Goal: Submit feedback/report problem: Submit feedback/report problem

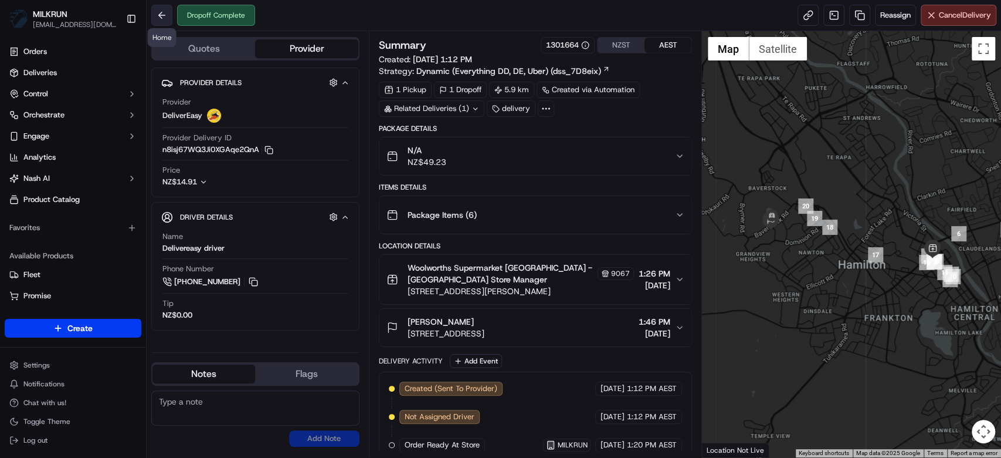
click at [162, 5] on button at bounding box center [161, 15] width 21 height 21
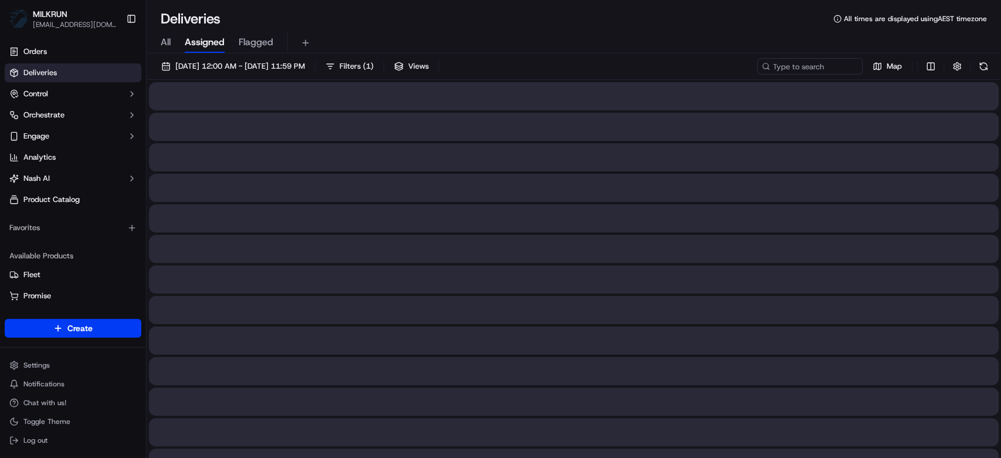
click at [163, 11] on h1 "Deliveries" at bounding box center [191, 18] width 60 height 19
click at [800, 66] on input at bounding box center [792, 66] width 141 height 16
paste input "8d2e9fbf-bd6e-457b-92bc-954661874f5c"
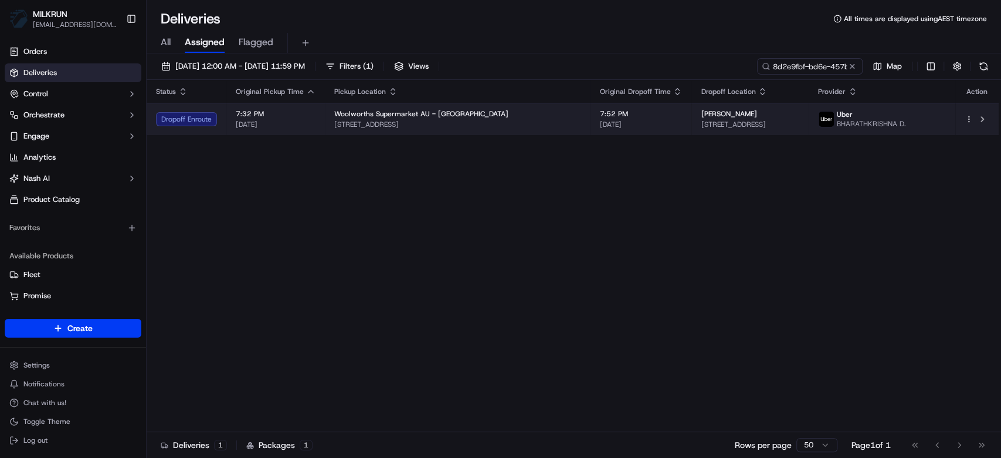
click at [399, 110] on span "Woolworths Supermarket AU - Warabrook" at bounding box center [421, 113] width 174 height 9
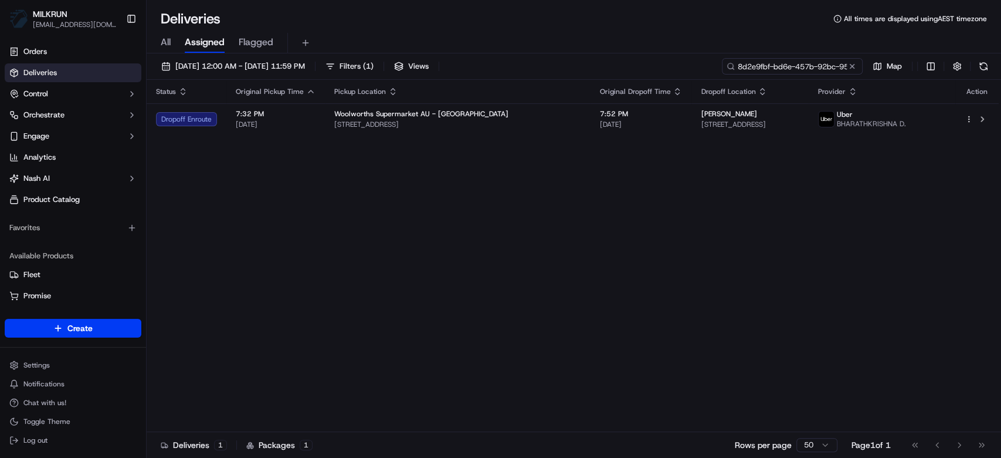
click at [784, 68] on input "8d2e9fbf-bd6e-457b-92bc-954661874f5c" at bounding box center [792, 66] width 141 height 16
type input "Ebony roberts"
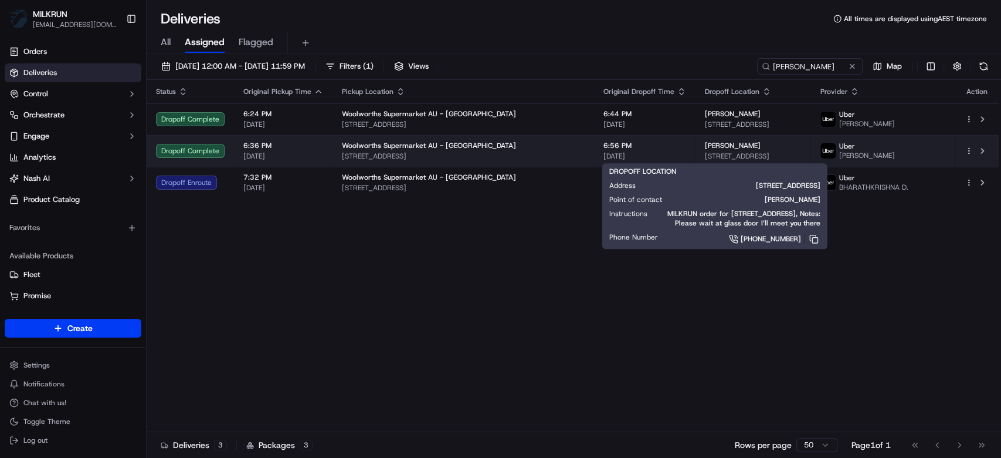
click at [705, 147] on div "[PERSON_NAME]" at bounding box center [753, 145] width 97 height 9
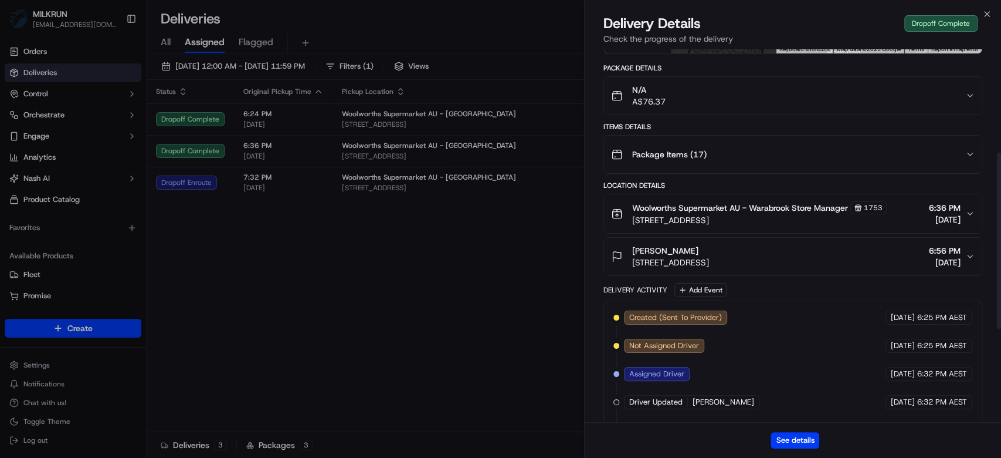
scroll to position [415, 0]
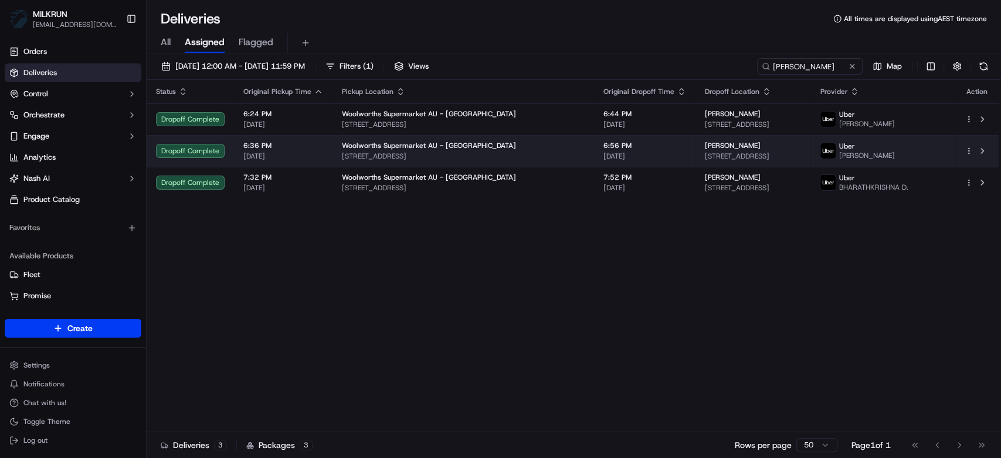
click at [474, 162] on td "Woolworths Supermarket AU - Warabrook 3 Angophora Dr, Warabrook, NSW 2304, AU" at bounding box center [464, 151] width 262 height 32
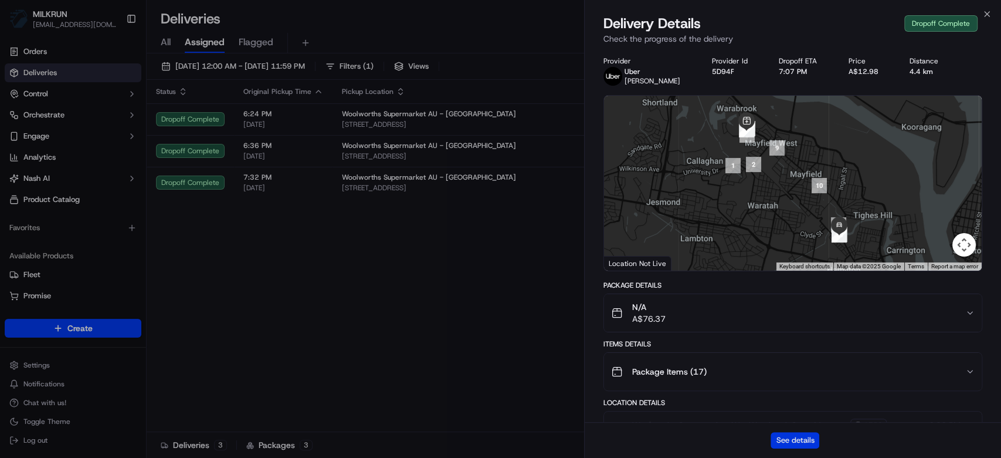
click at [781, 444] on button "See details" at bounding box center [795, 440] width 49 height 16
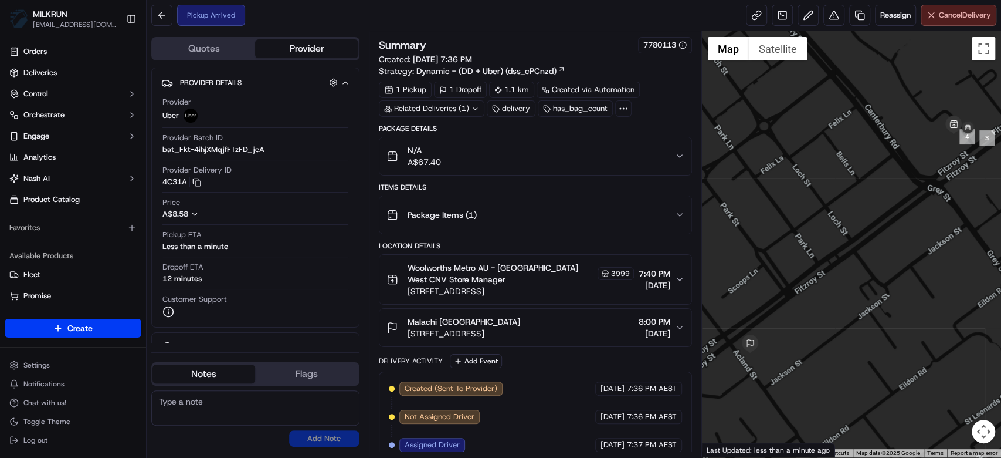
click at [939, 16] on span "Cancel Delivery" at bounding box center [965, 15] width 52 height 11
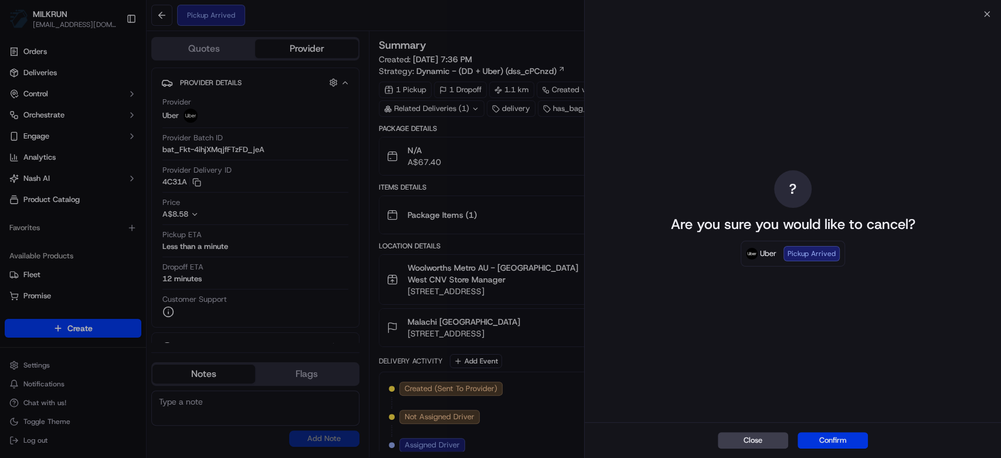
click at [834, 439] on button "Confirm" at bounding box center [833, 440] width 70 height 16
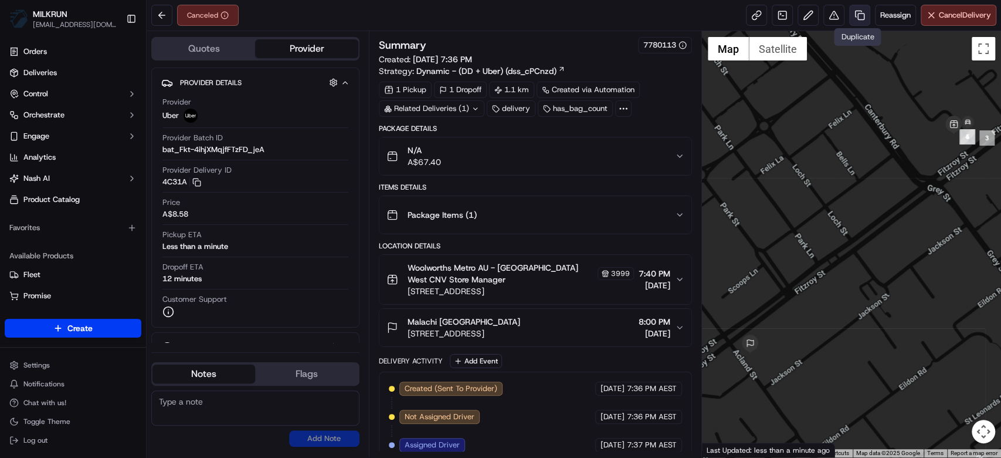
click at [862, 16] on link at bounding box center [859, 15] width 21 height 21
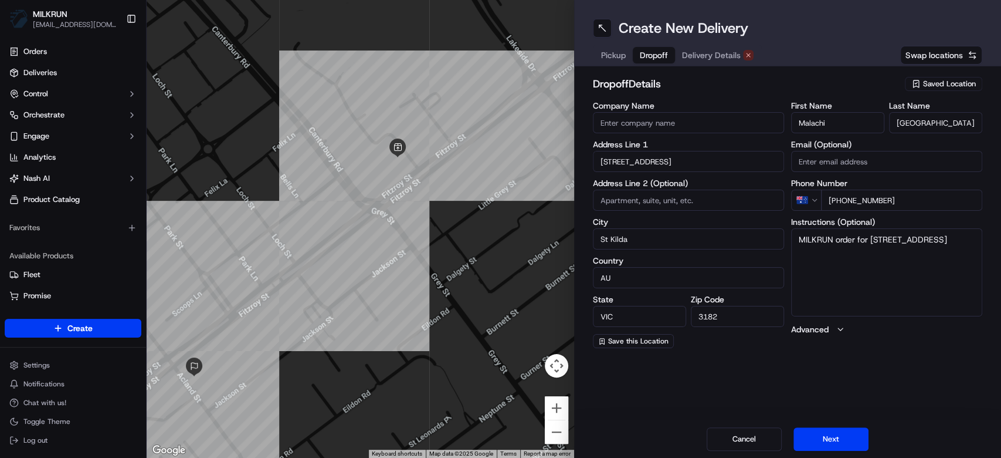
click at [647, 52] on span "Dropoff" at bounding box center [654, 55] width 28 height 12
click at [629, 171] on input "29 Fitzroy St" at bounding box center [688, 161] width 191 height 21
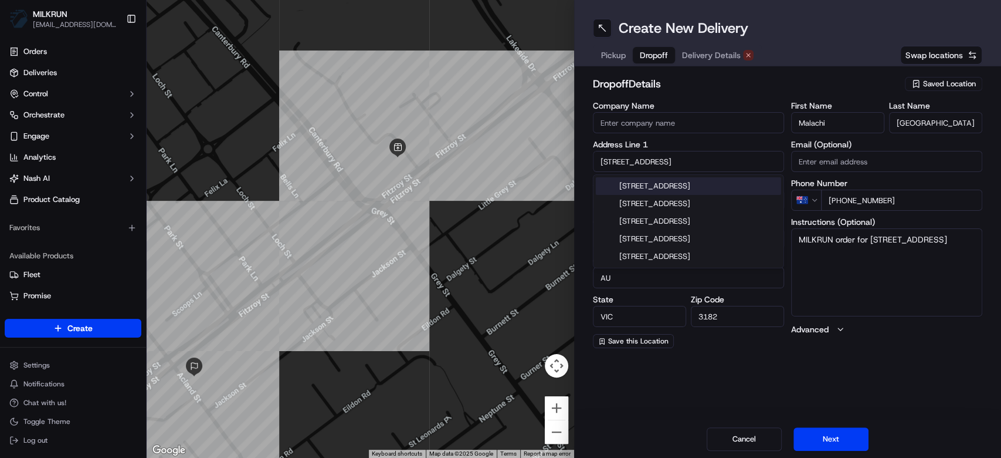
click at [629, 171] on input "29 Fitzroy St" at bounding box center [688, 161] width 191 height 21
paste input "Unit 3/650 Swanston St, Carlton VIC 3053"
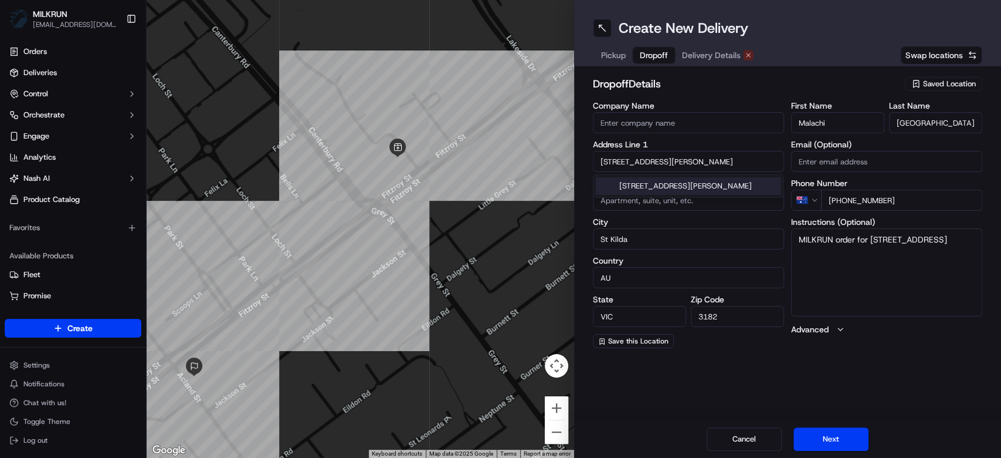
click at [641, 195] on div "unit 3/650 Swanston St, Carlton VIC 3053, Australia" at bounding box center [688, 186] width 185 height 18
type input "Unit 3/650 Swanston St, Carlton VIC 3053, Australia"
type input "Unit 3"
type input "Carlton"
type input "Australia"
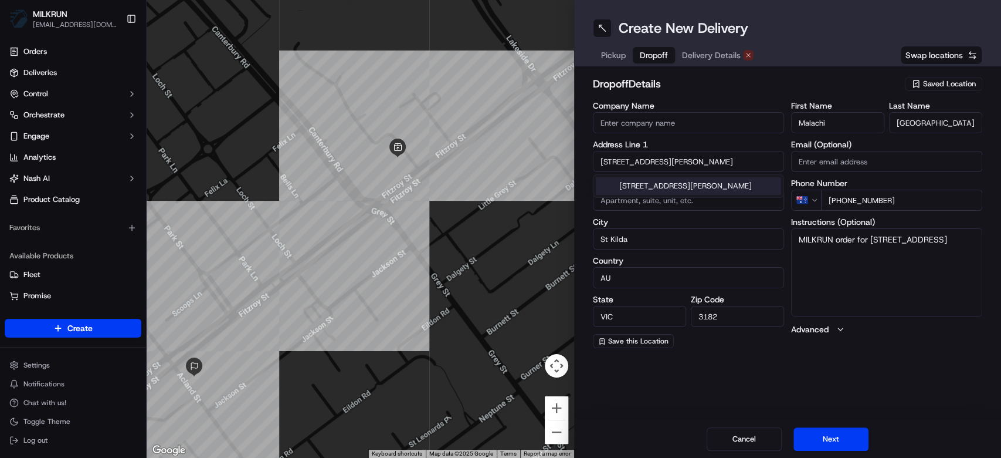
type input "3053"
type input "650 Swanston Street"
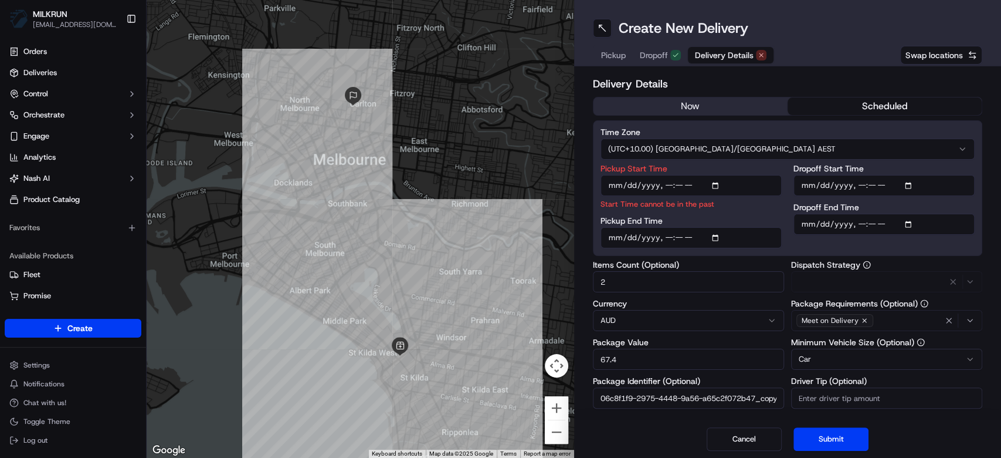
click at [746, 54] on button "Delivery Details" at bounding box center [731, 55] width 86 height 16
click at [738, 107] on button "now" at bounding box center [691, 106] width 194 height 18
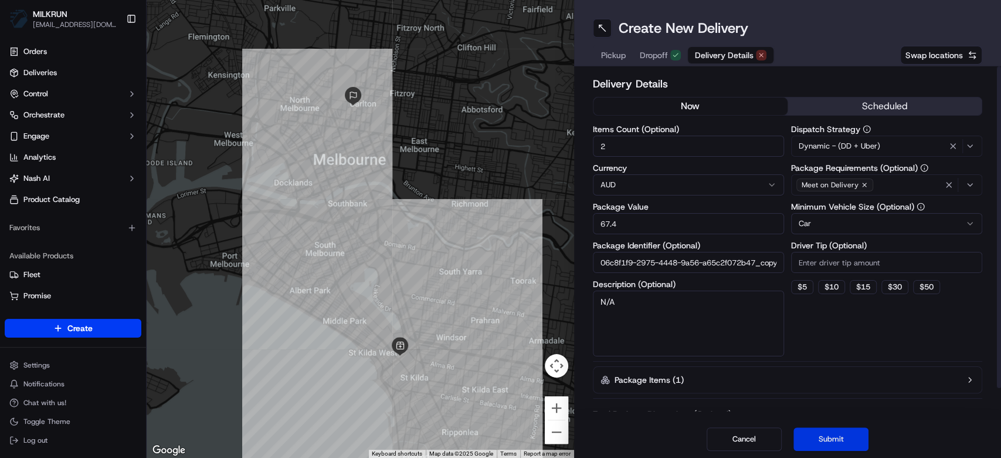
click at [819, 436] on button "Submit" at bounding box center [831, 438] width 75 height 23
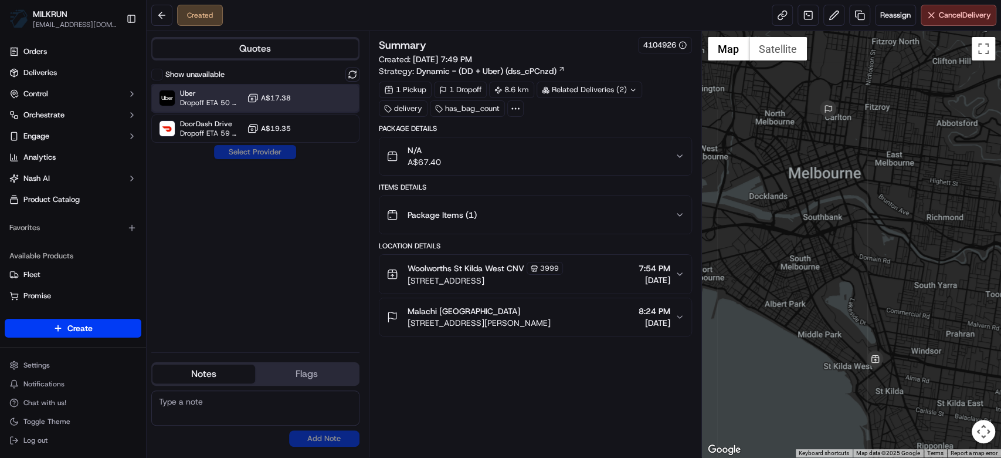
click at [283, 106] on div "Uber Dropoff ETA 50 minutes A$17.38" at bounding box center [255, 98] width 208 height 28
click at [261, 153] on button "Assign Provider" at bounding box center [255, 152] width 83 height 14
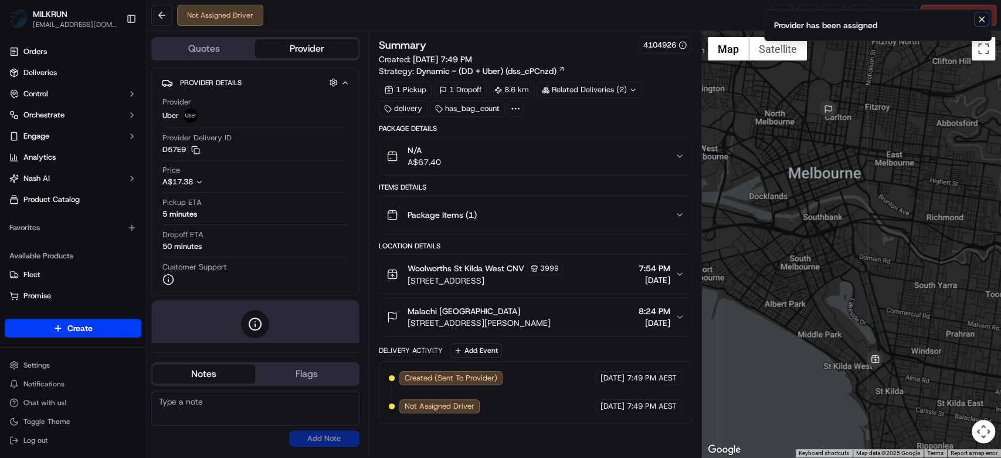
click at [982, 22] on icon "Notifications (F8)" at bounding box center [981, 19] width 9 height 9
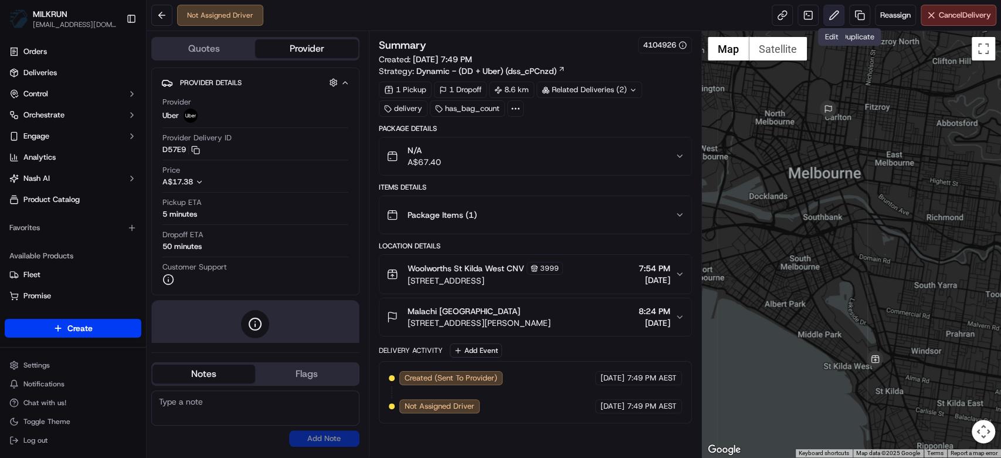
click at [832, 14] on button at bounding box center [834, 15] width 21 height 21
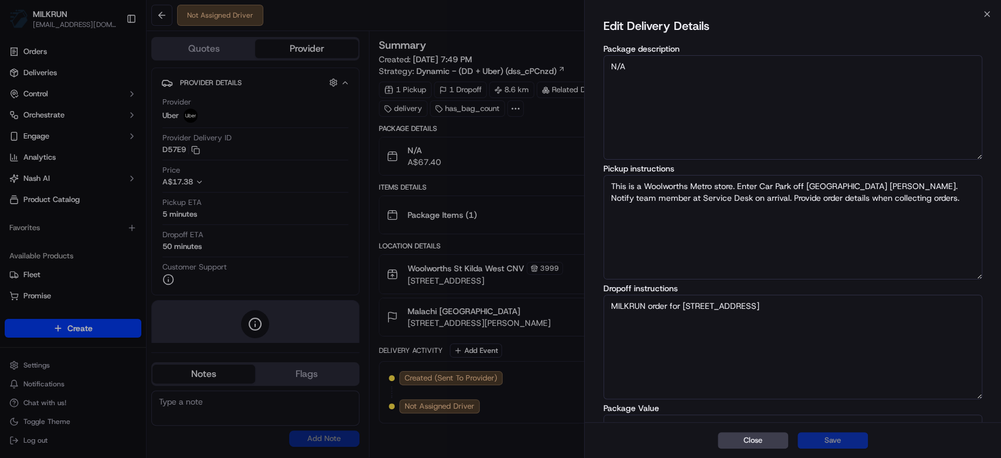
scroll to position [87, 0]
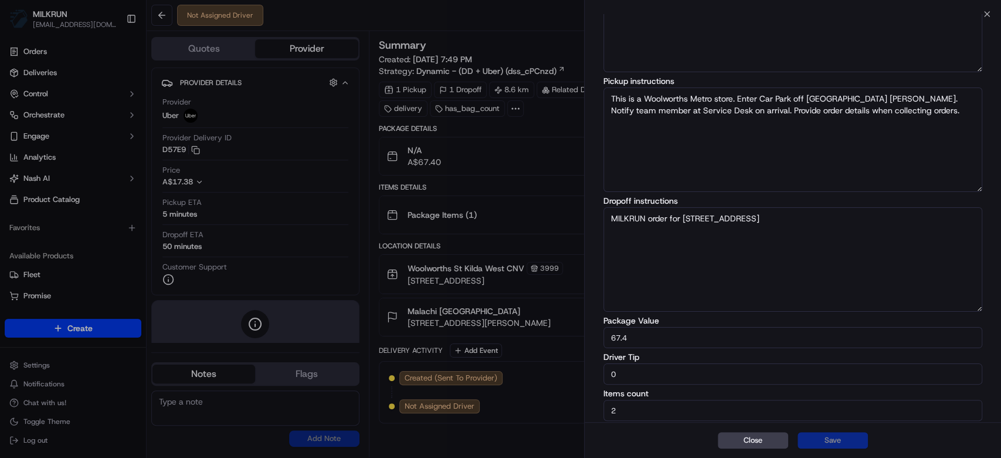
click at [669, 377] on input "0" at bounding box center [793, 373] width 379 height 21
type input "9"
click at [858, 443] on button "Save" at bounding box center [833, 440] width 70 height 16
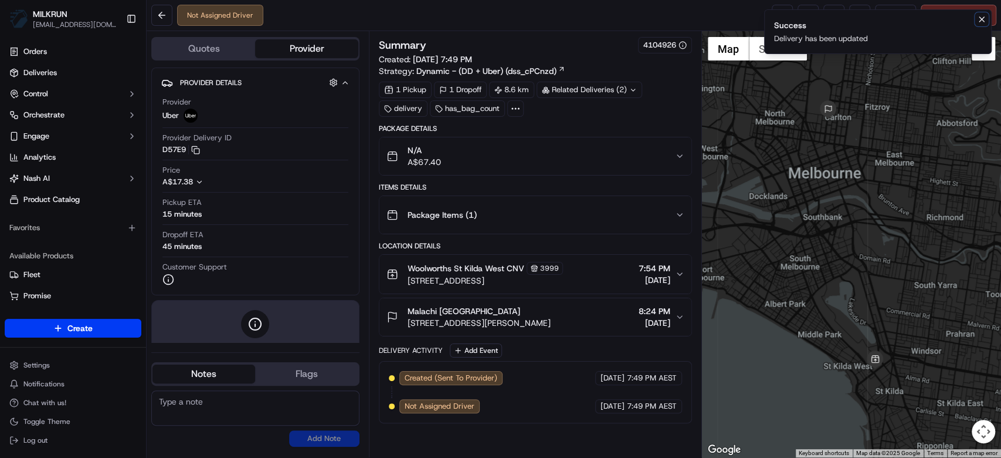
click at [980, 17] on icon "Notifications (F8)" at bounding box center [982, 19] width 5 height 5
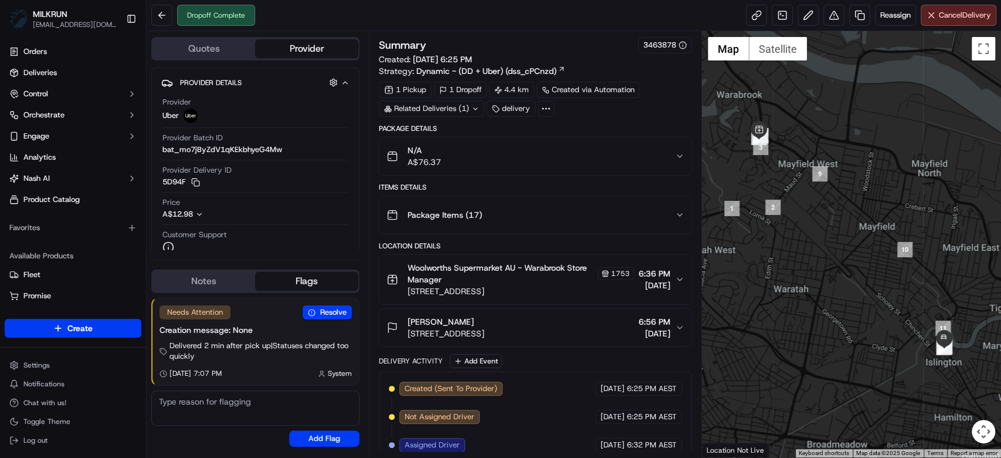
scroll to position [76, 0]
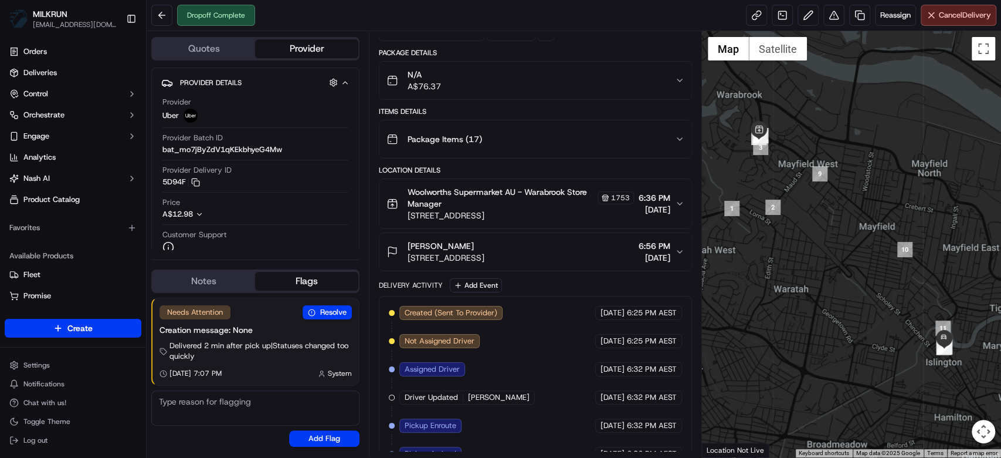
click at [485, 245] on div "[PERSON_NAME]" at bounding box center [446, 246] width 77 height 12
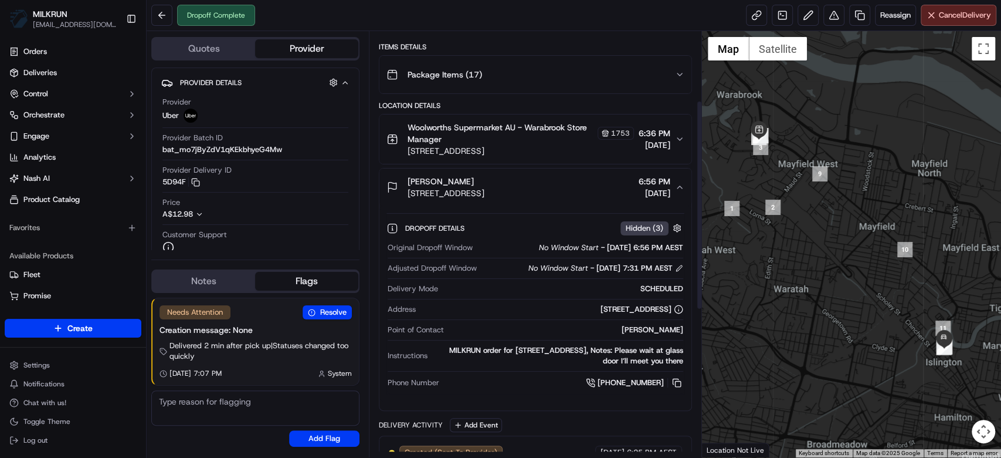
scroll to position [0, 0]
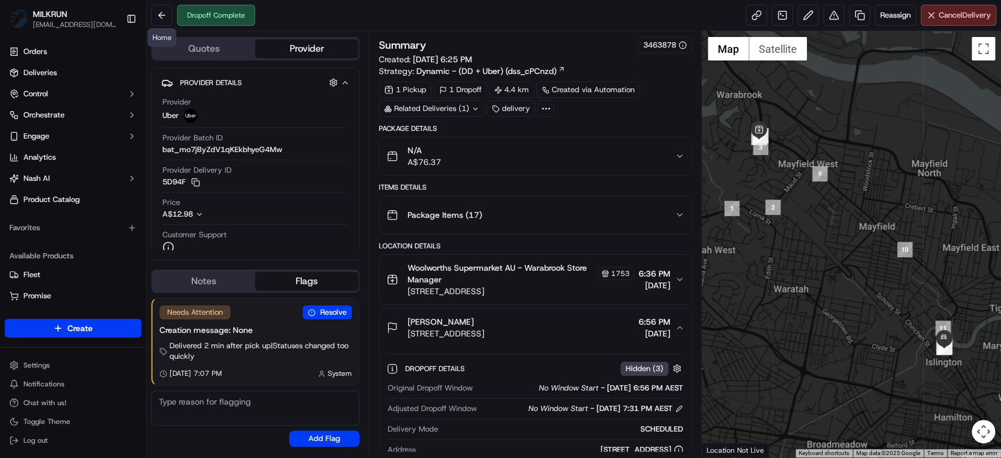
click at [177, 22] on div "Dropoff Complete" at bounding box center [216, 15] width 78 height 21
click at [165, 17] on button at bounding box center [161, 15] width 21 height 21
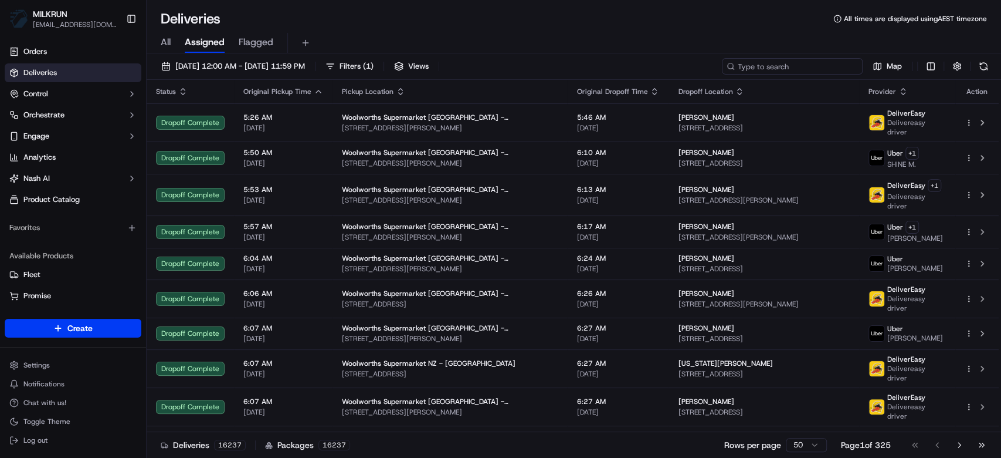
click at [814, 67] on input at bounding box center [792, 66] width 141 height 16
type input "Ebony roberts"
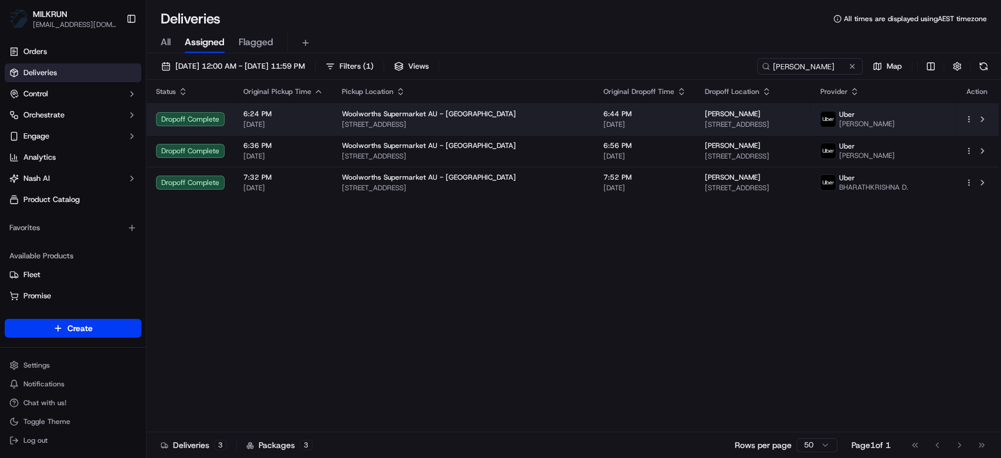
click at [477, 120] on span "[STREET_ADDRESS]" at bounding box center [463, 124] width 243 height 9
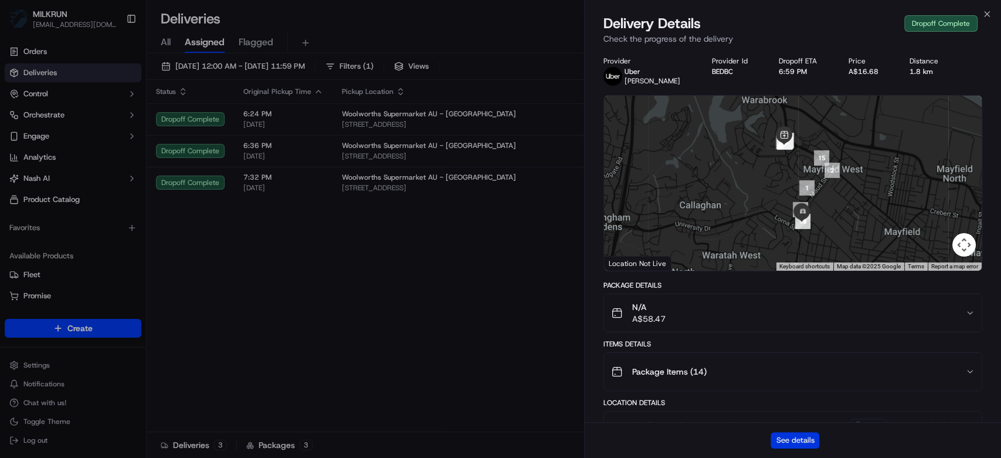
click at [806, 441] on button "See details" at bounding box center [795, 440] width 49 height 16
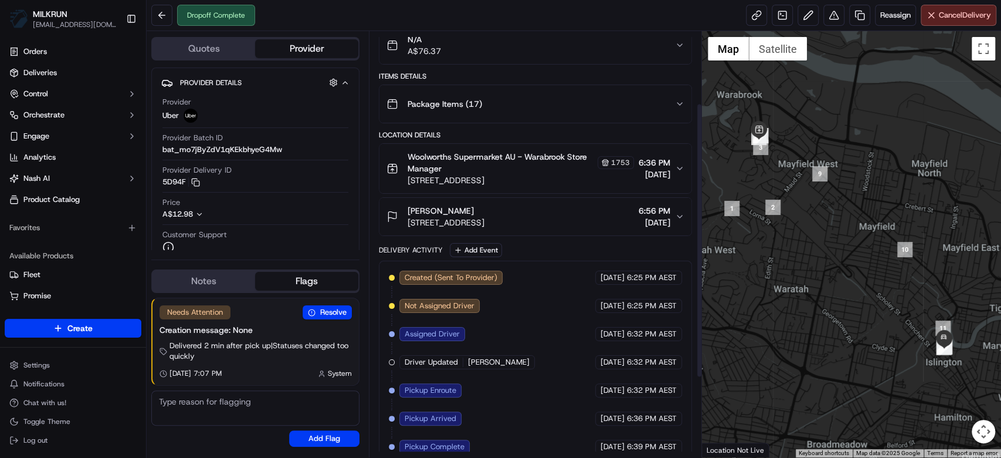
scroll to position [109, 0]
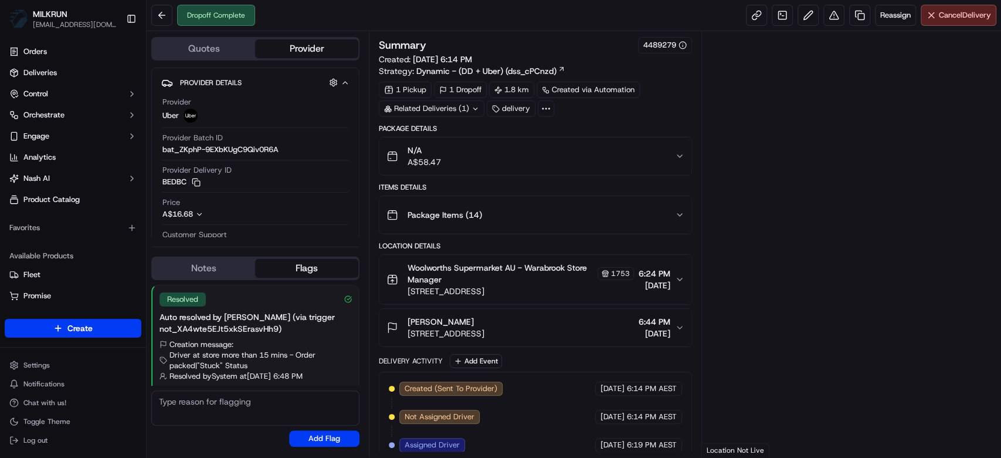
scroll to position [112, 0]
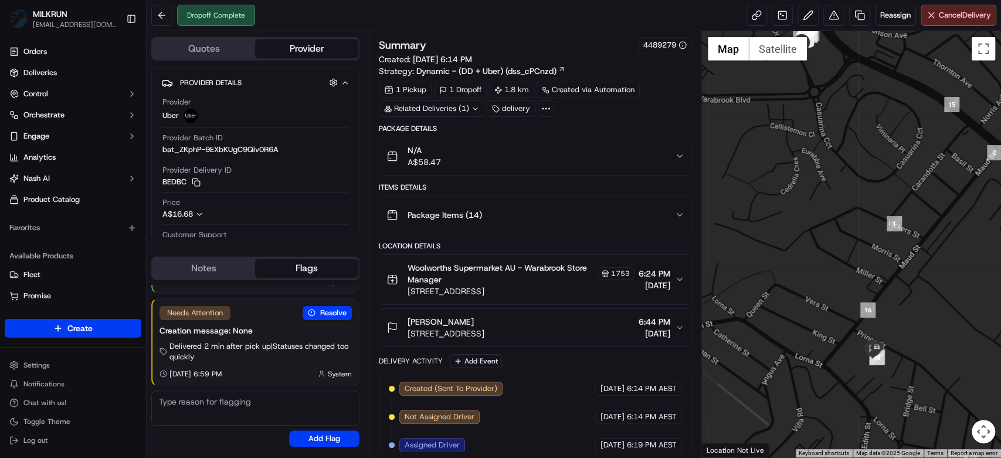
drag, startPoint x: 874, startPoint y: 331, endPoint x: 833, endPoint y: 229, distance: 109.3
click at [833, 229] on div at bounding box center [851, 244] width 299 height 426
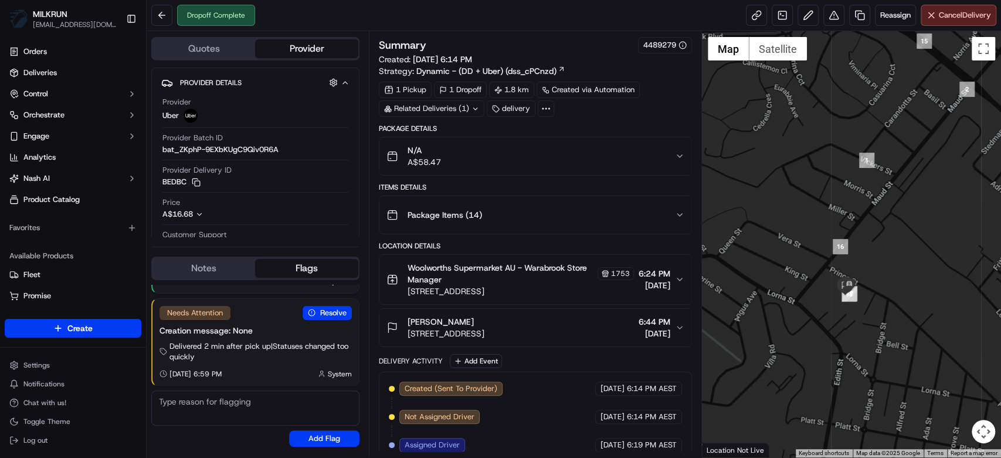
scroll to position [233, 0]
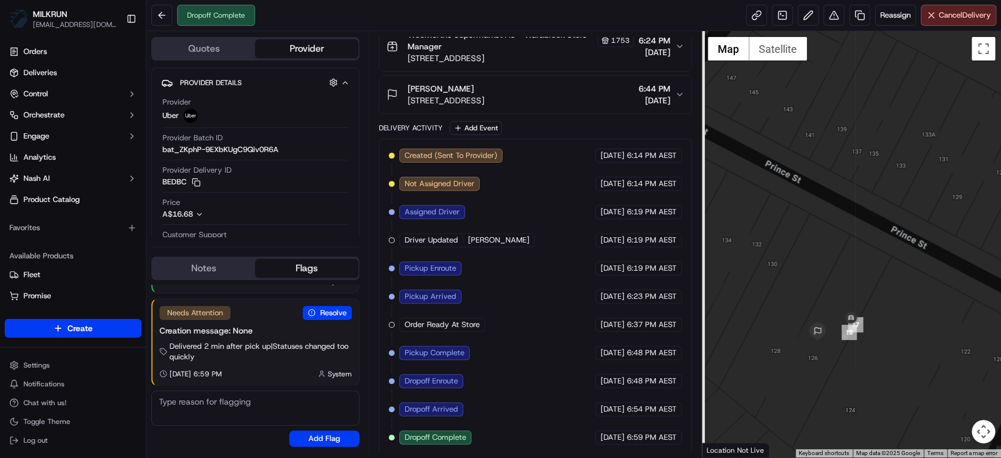
drag, startPoint x: 798, startPoint y: 295, endPoint x: 871, endPoint y: 293, distance: 73.3
click at [871, 293] on div at bounding box center [851, 244] width 299 height 426
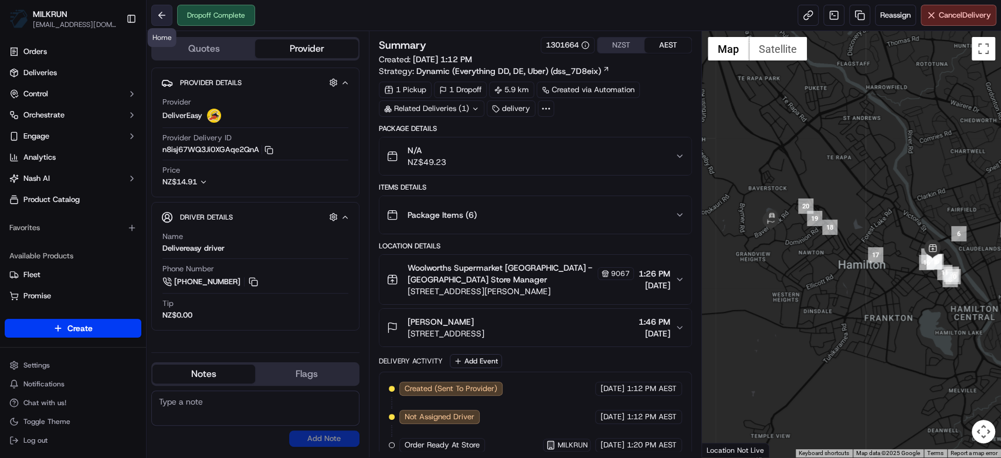
click at [160, 16] on button at bounding box center [161, 15] width 21 height 21
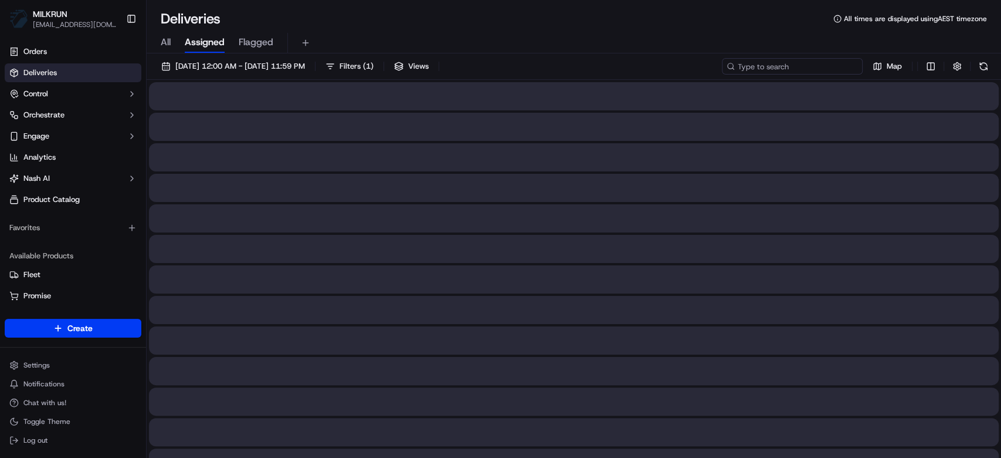
click at [787, 65] on input at bounding box center [792, 66] width 141 height 16
type input "[PERSON_NAME]"
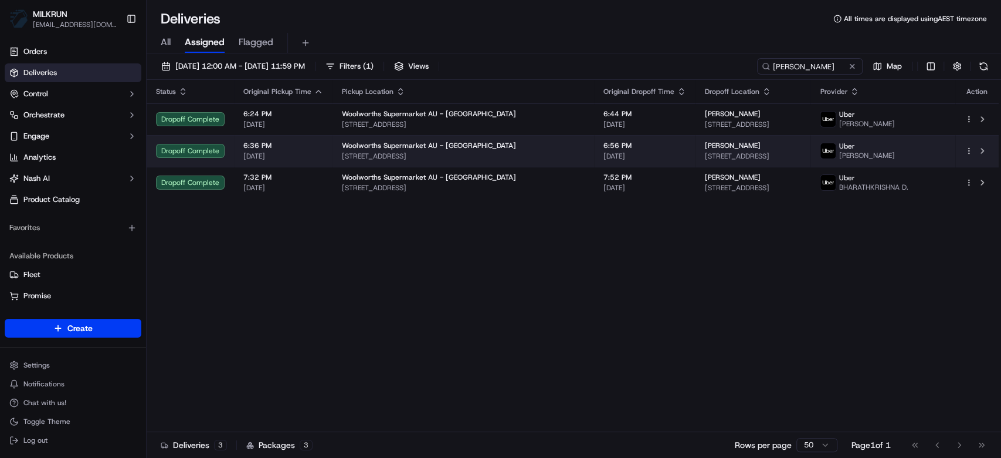
click at [594, 165] on td "6:56 PM 15/09/2025" at bounding box center [644, 151] width 101 height 32
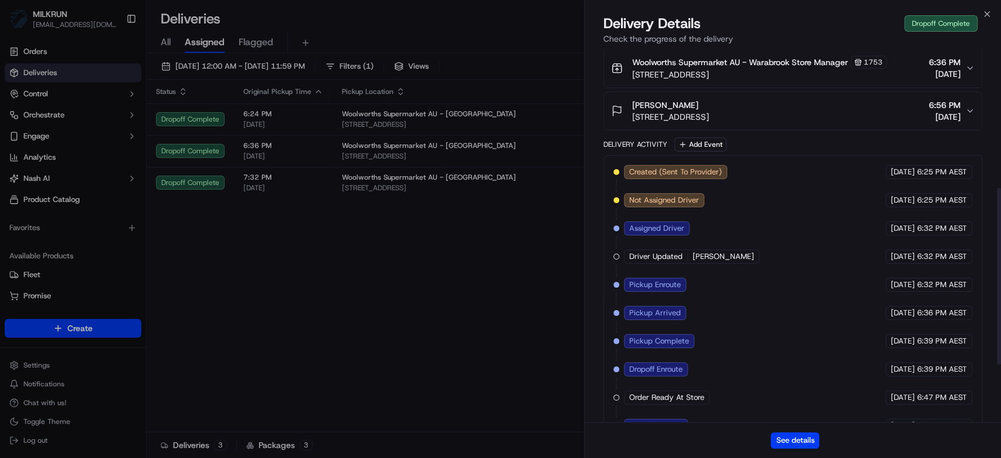
scroll to position [415, 0]
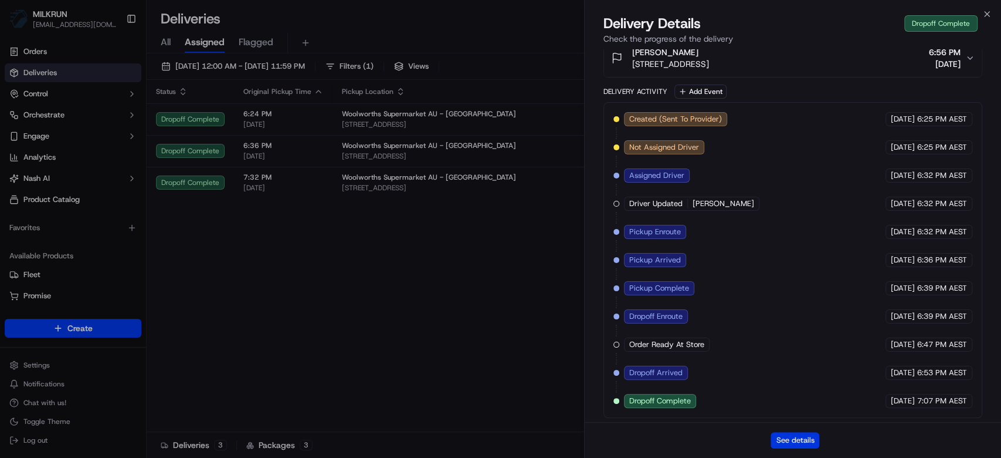
click at [785, 434] on button "See details" at bounding box center [795, 440] width 49 height 16
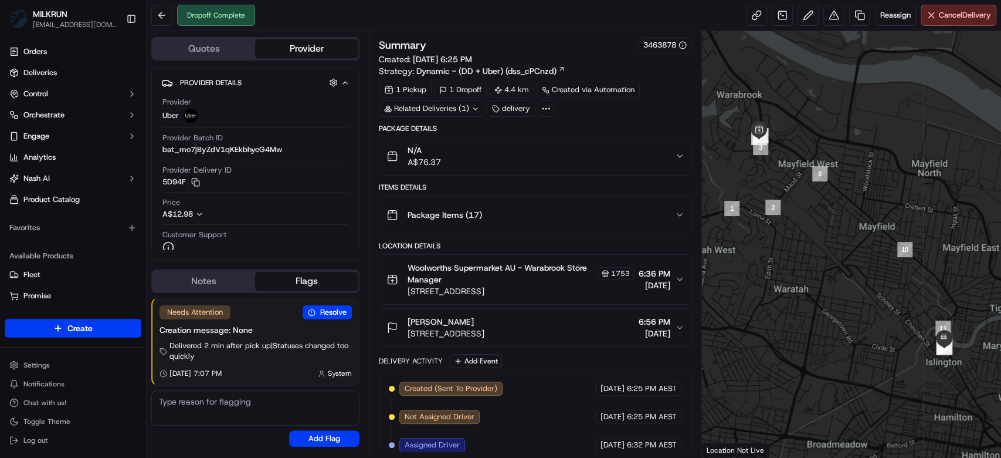
click at [438, 165] on span "A$76.37" at bounding box center [424, 162] width 33 height 12
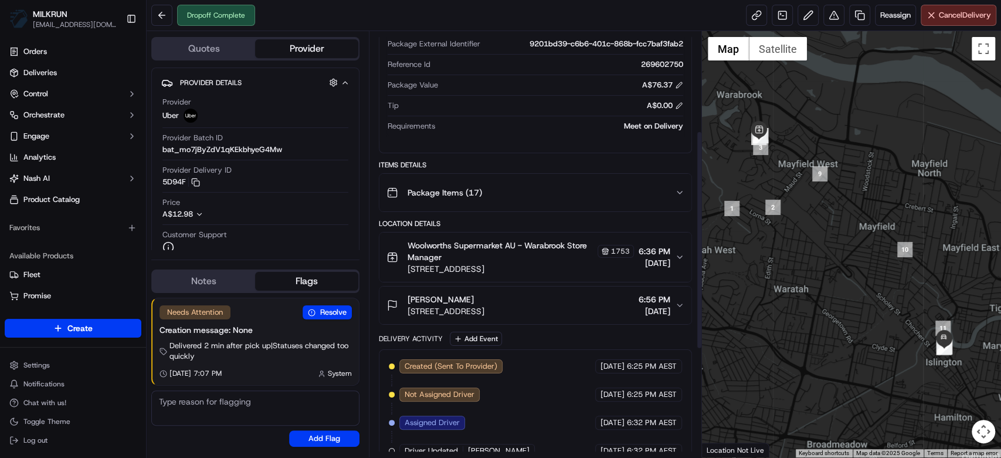
scroll to position [197, 0]
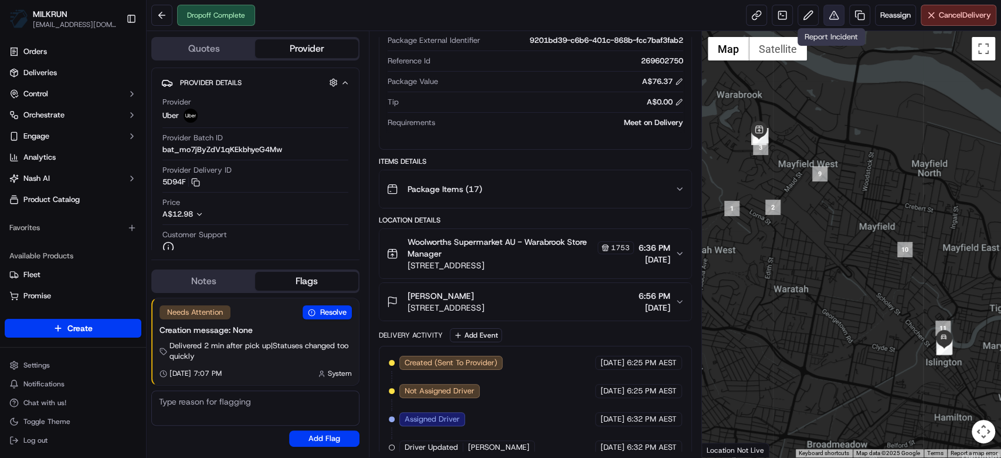
click at [832, 17] on button at bounding box center [834, 15] width 21 height 21
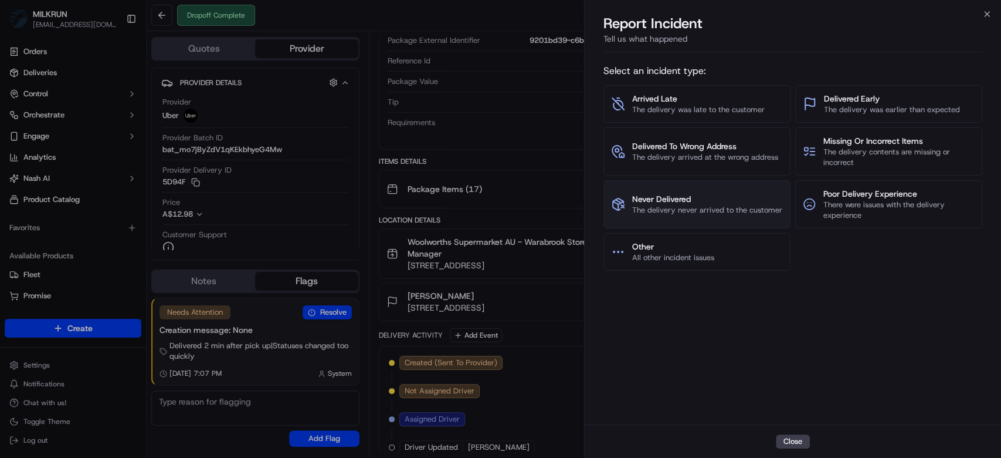
click at [705, 194] on span "Never Delivered" at bounding box center [707, 199] width 150 height 12
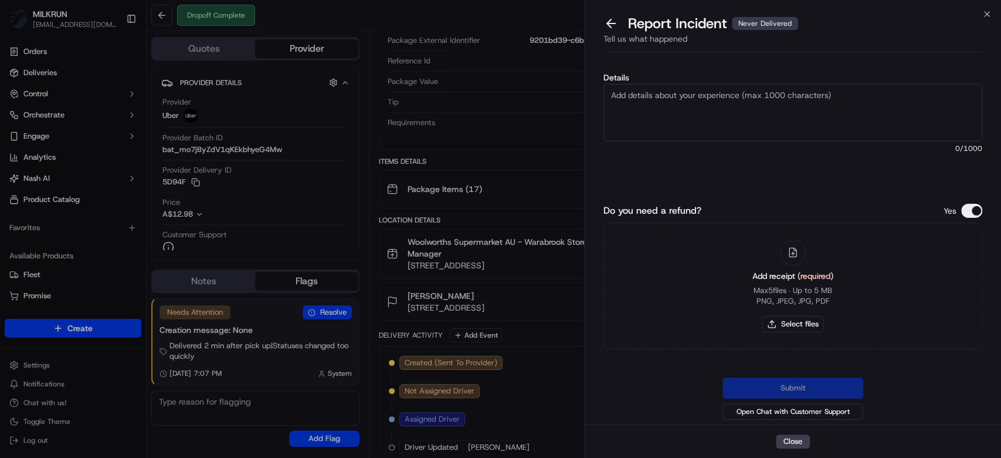
click at [719, 107] on textarea "Details" at bounding box center [793, 112] width 379 height 57
click at [779, 97] on textarea "Hi team, please issue a refund for this order, driver has not gone to the corre…" at bounding box center [793, 112] width 379 height 57
click at [920, 111] on textarea "Hi team, please issue a refund for this order, order has not been received" at bounding box center [793, 112] width 379 height 57
type textarea "Hi team, please issue a refund for this order, order has not been received. Dri…"
click at [814, 321] on button "Select files" at bounding box center [793, 324] width 62 height 16
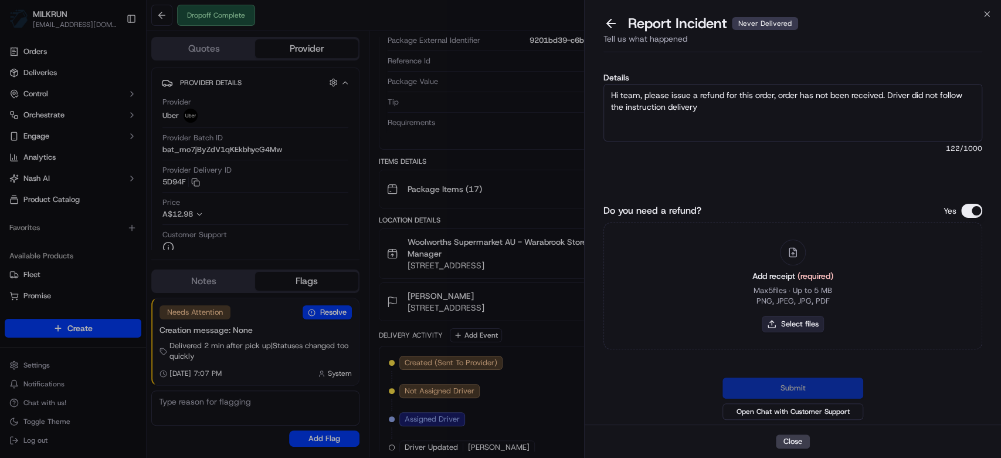
type input "C:\fakepath\ebony.png"
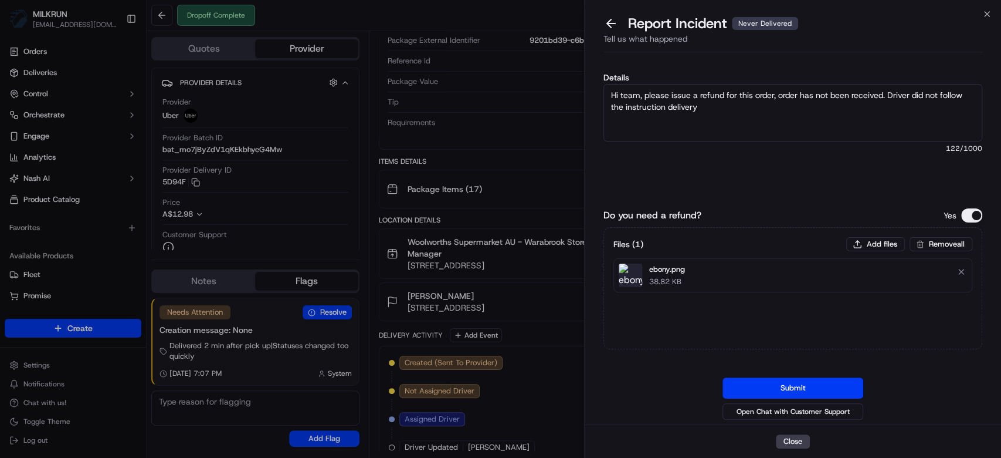
click at [778, 388] on button "Submit" at bounding box center [793, 387] width 141 height 21
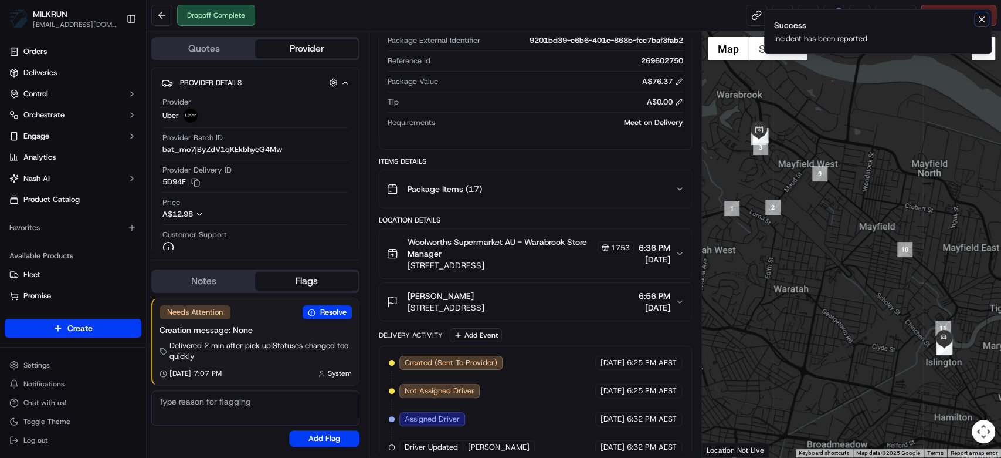
click at [982, 21] on icon "Notifications (F8)" at bounding box center [981, 19] width 9 height 9
